Goal: Task Accomplishment & Management: Complete application form

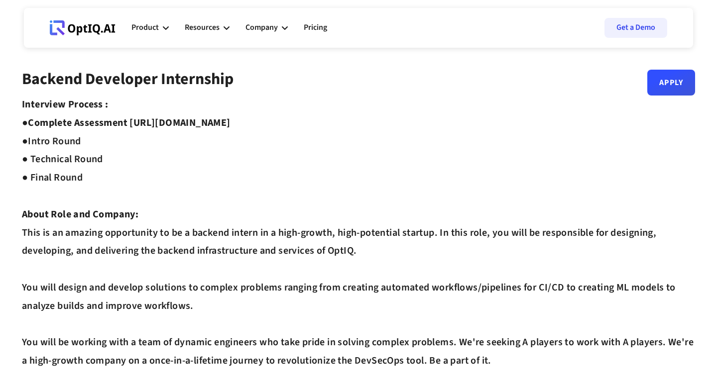
click at [680, 86] on link "Apply" at bounding box center [671, 79] width 48 height 26
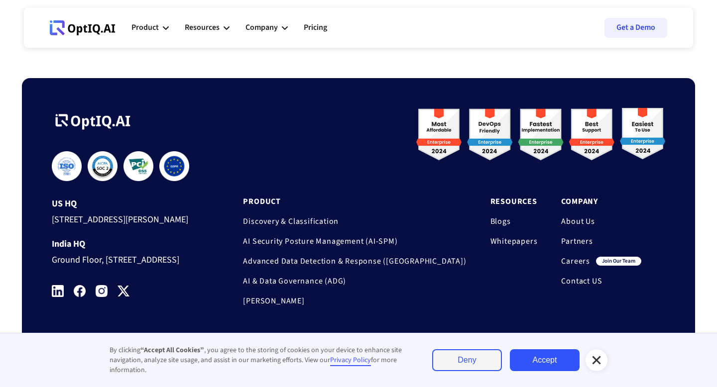
scroll to position [3342, 0]
